Goal: Navigation & Orientation: Find specific page/section

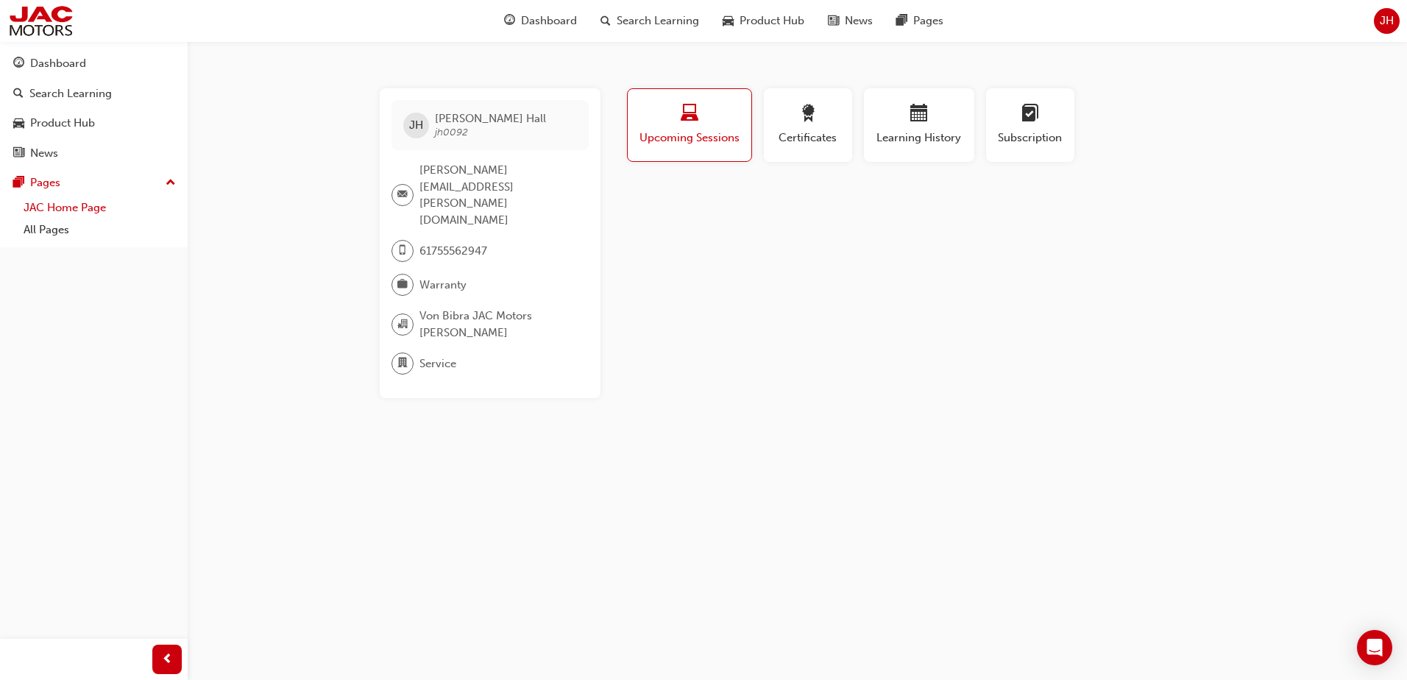
click at [79, 210] on link "JAC Home Page" at bounding box center [100, 207] width 164 height 23
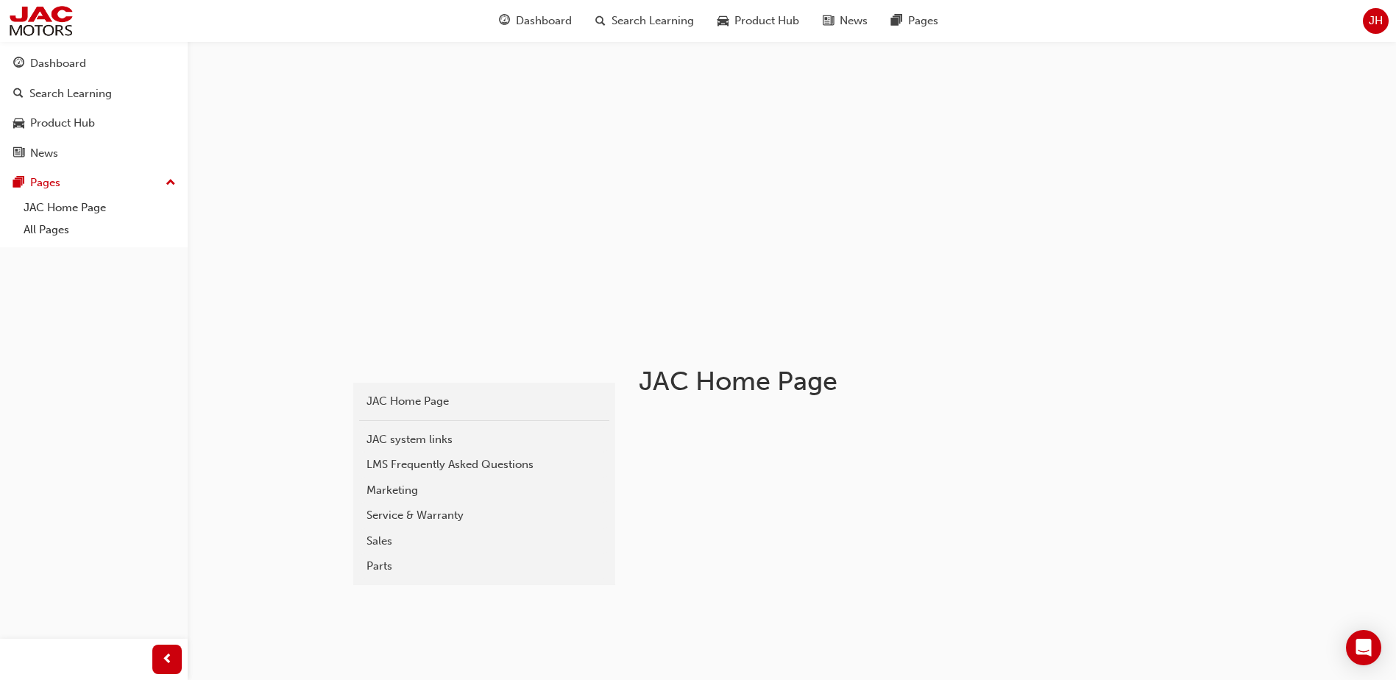
click at [1376, 21] on span "JH" at bounding box center [1375, 21] width 14 height 17
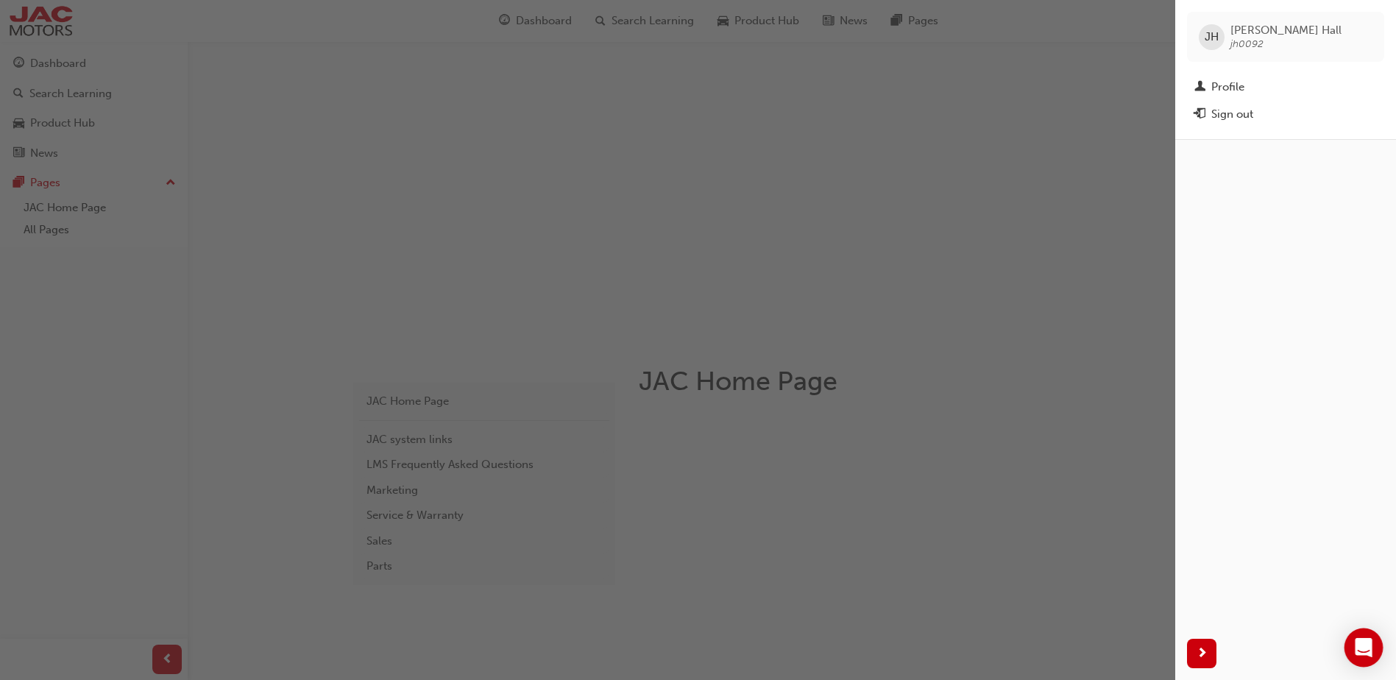
click at [1366, 647] on icon "Open Intercom Messenger" at bounding box center [1363, 647] width 17 height 19
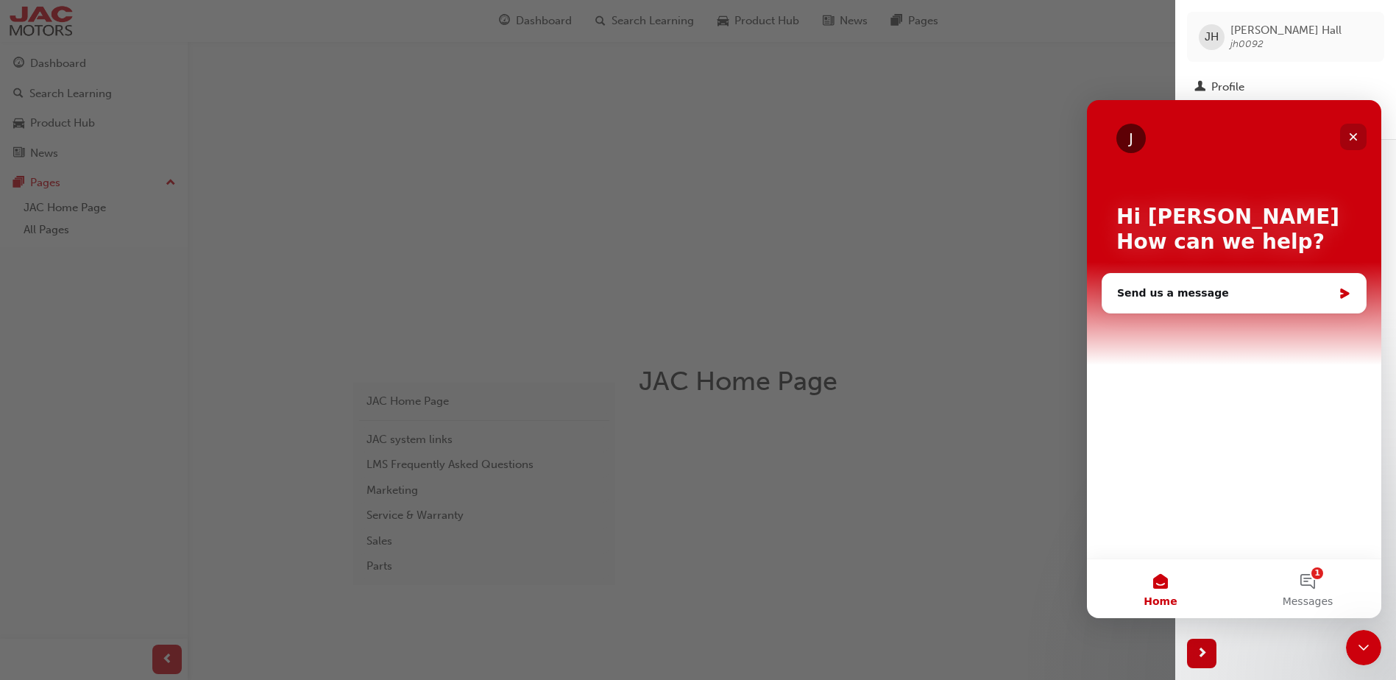
click at [1355, 140] on icon "Close" at bounding box center [1353, 137] width 12 height 12
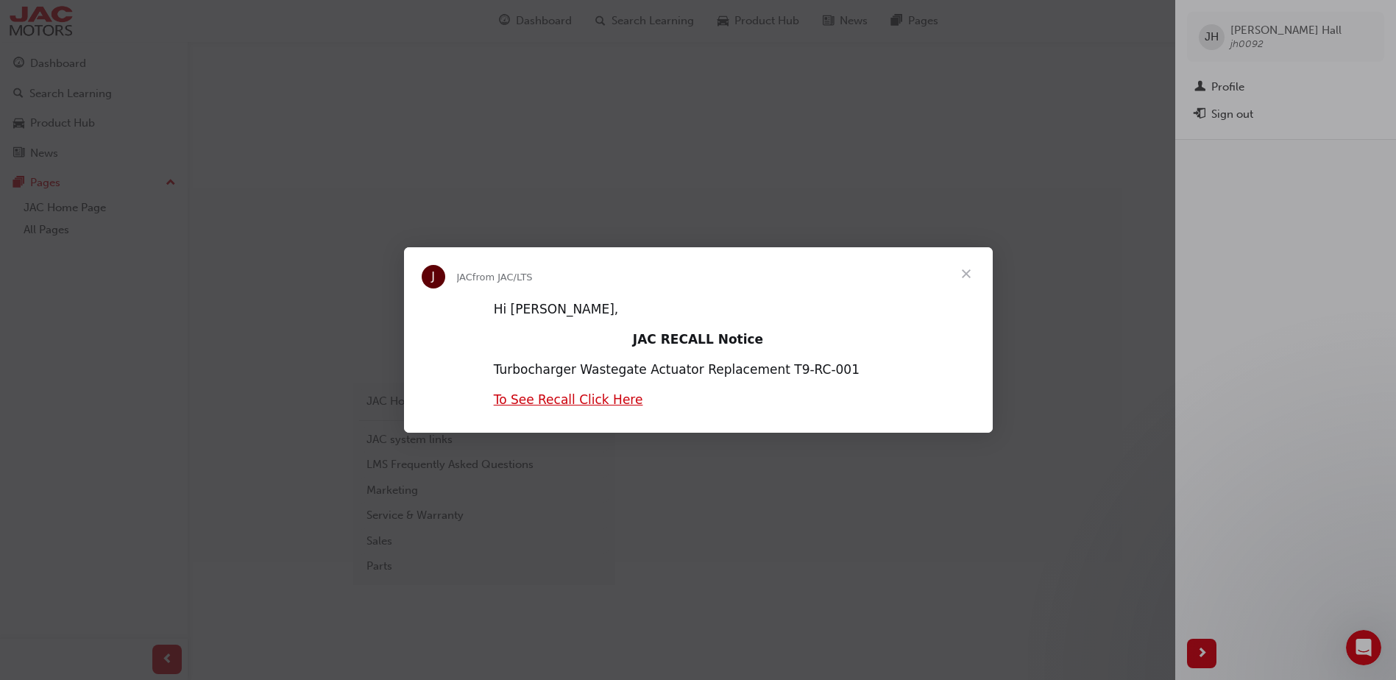
click at [964, 269] on span "Close" at bounding box center [966, 273] width 53 height 53
